Goal: Check status: Check status

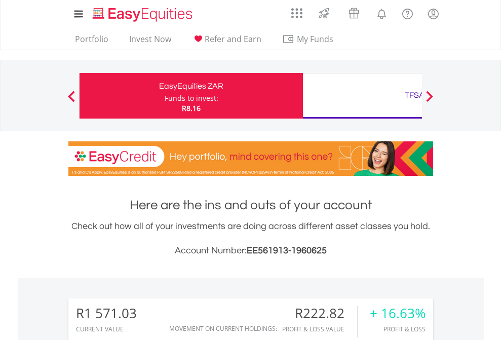
click at [165, 96] on div "Funds to invest:" at bounding box center [192, 98] width 54 height 10
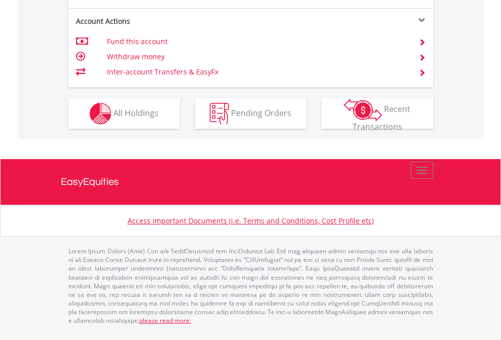
scroll to position [1031, 0]
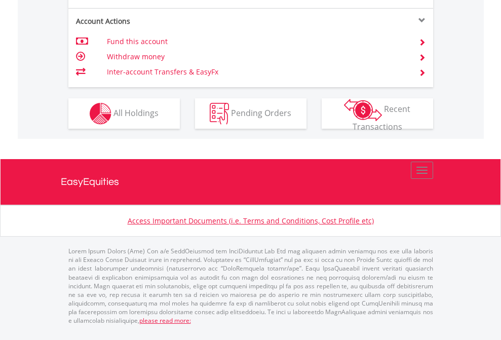
scroll to position [73, 0]
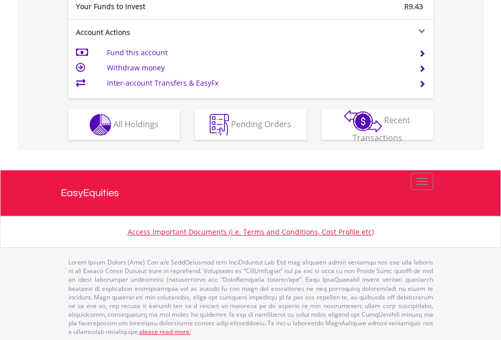
scroll to position [1011, 0]
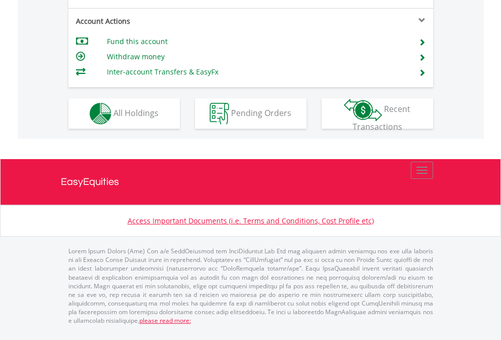
scroll to position [950, 0]
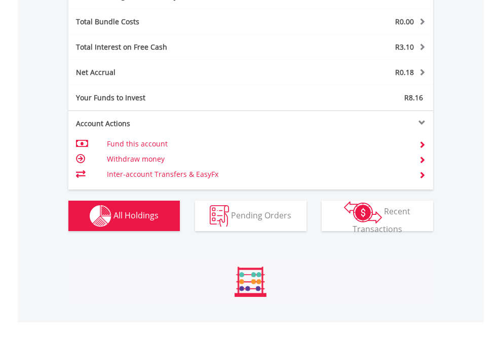
scroll to position [1207, 0]
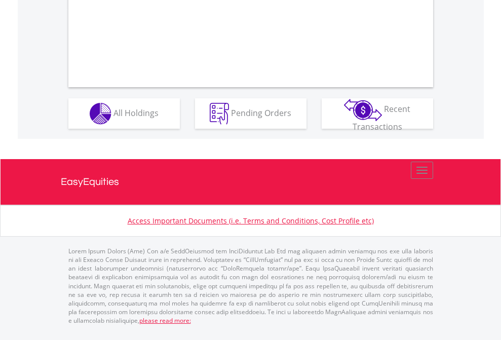
click at [113, 118] on span "All Holdings" at bounding box center [135, 112] width 45 height 11
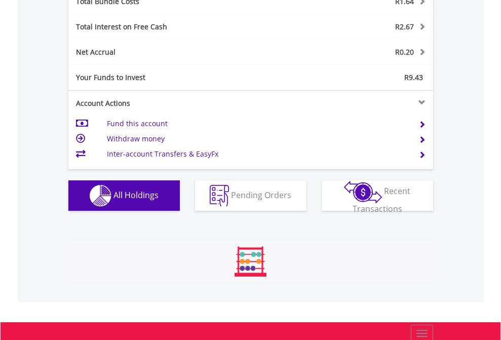
scroll to position [97, 159]
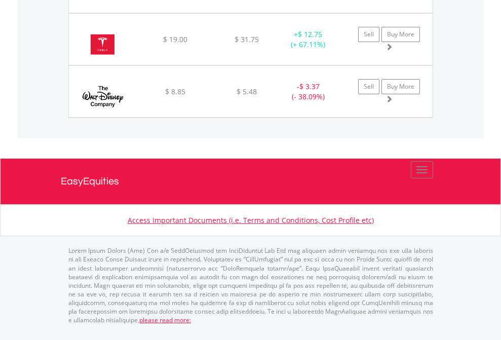
scroll to position [97, 159]
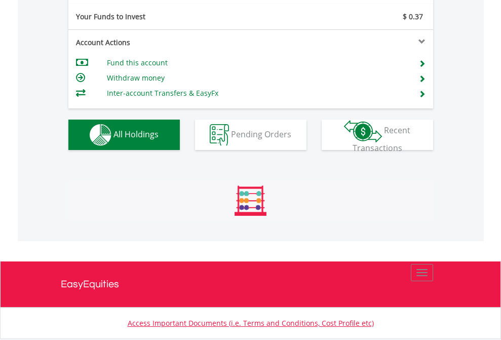
scroll to position [1126, 0]
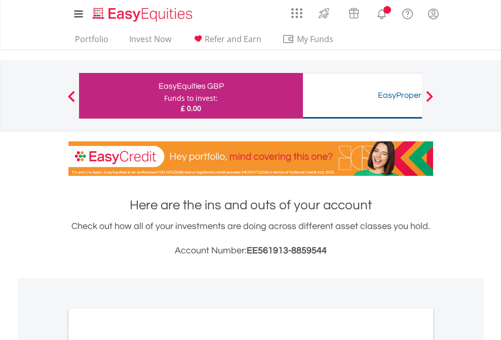
scroll to position [609, 0]
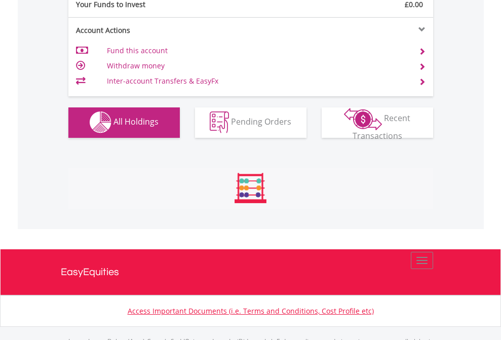
scroll to position [1003, 0]
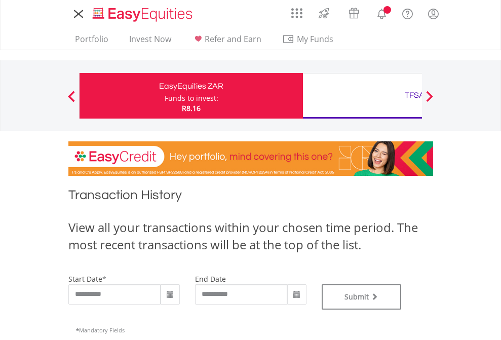
type input "**********"
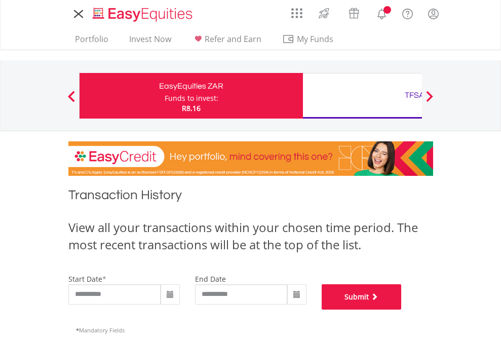
click at [402, 309] on button "Submit" at bounding box center [362, 296] width 80 height 25
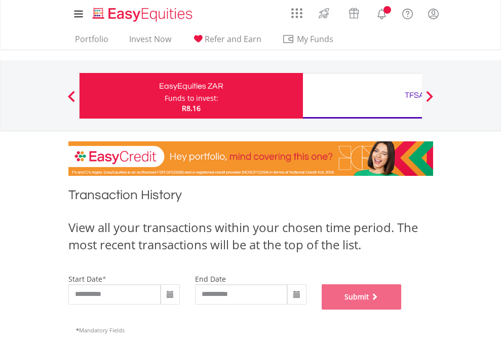
scroll to position [411, 0]
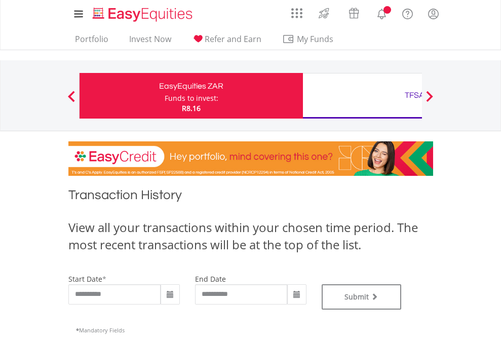
click at [362, 96] on div "TFSA" at bounding box center [414, 95] width 211 height 14
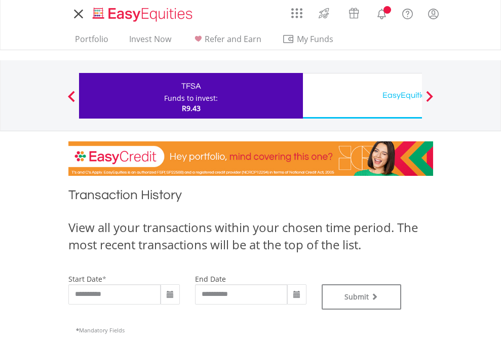
type input "**********"
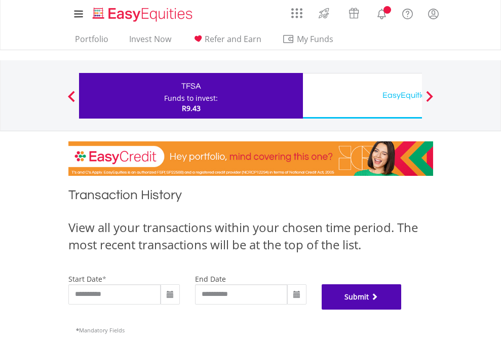
click at [402, 309] on button "Submit" at bounding box center [362, 296] width 80 height 25
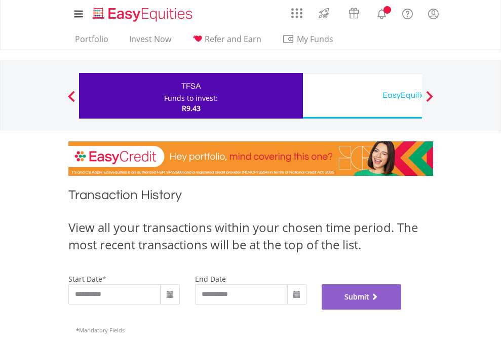
scroll to position [411, 0]
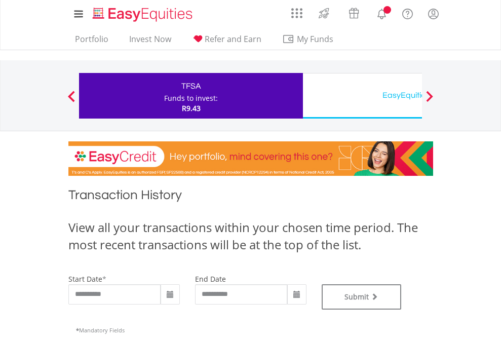
click at [362, 96] on div "EasyEquities USD" at bounding box center [414, 95] width 211 height 14
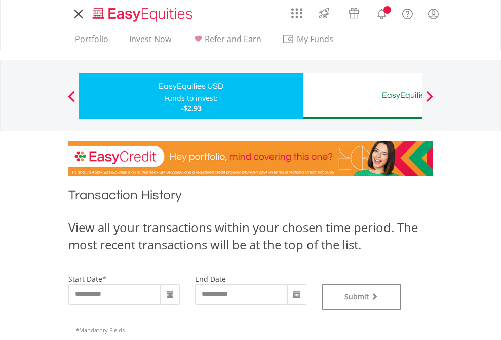
type input "**********"
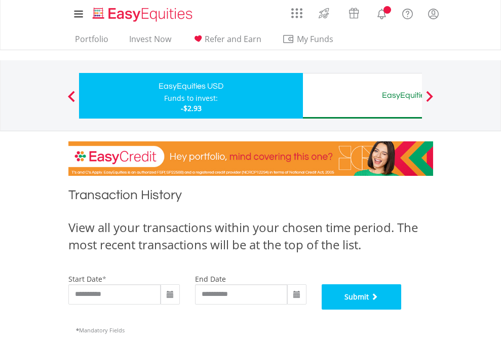
click at [402, 309] on button "Submit" at bounding box center [362, 296] width 80 height 25
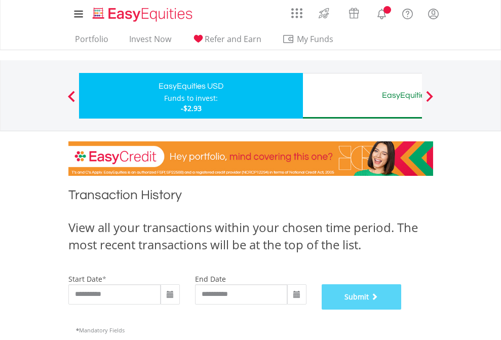
scroll to position [411, 0]
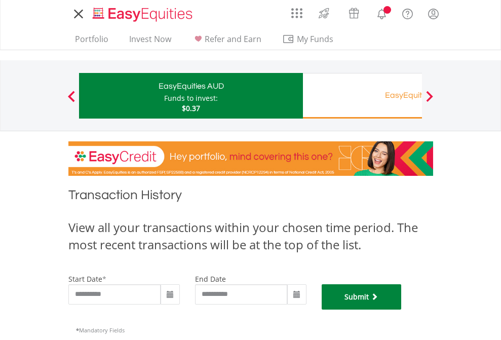
click at [402, 309] on button "Submit" at bounding box center [362, 296] width 80 height 25
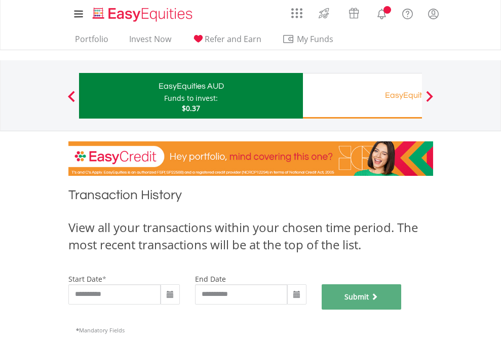
scroll to position [411, 0]
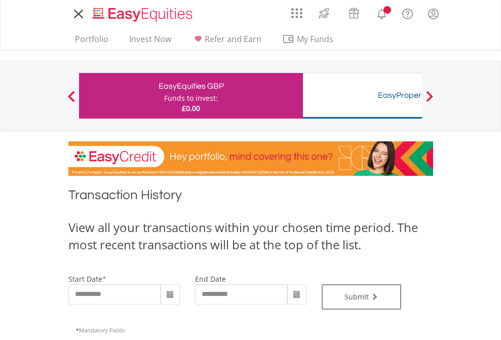
type input "**********"
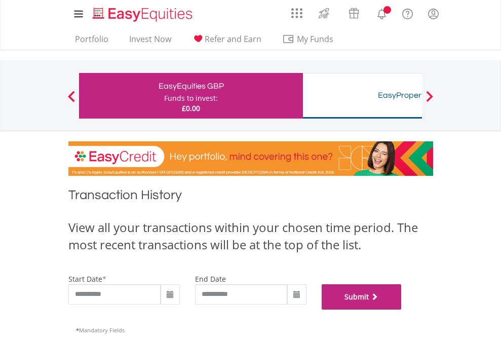
click at [402, 309] on button "Submit" at bounding box center [362, 296] width 80 height 25
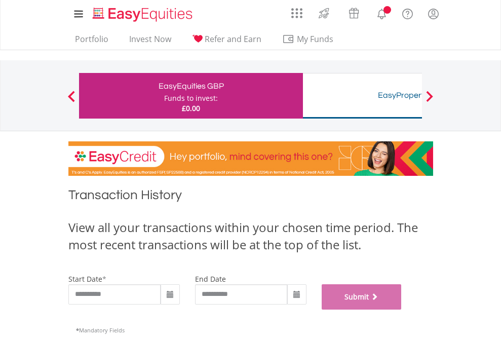
scroll to position [411, 0]
